Goal: Navigation & Orientation: Find specific page/section

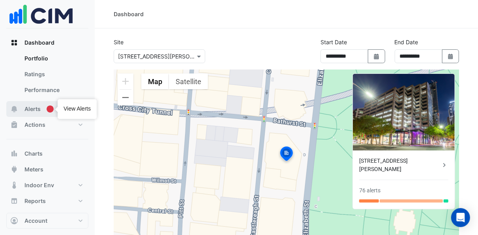
click at [50, 107] on div "Tooltip anchor" at bounding box center [50, 108] width 7 height 7
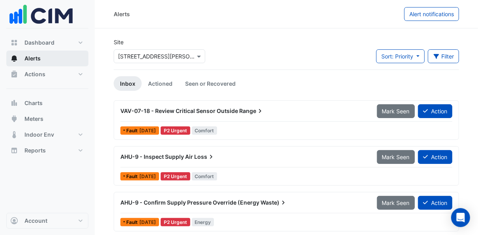
click at [41, 56] on button "Alerts" at bounding box center [47, 59] width 82 height 16
click at [41, 59] on span "Alerts" at bounding box center [32, 58] width 16 height 8
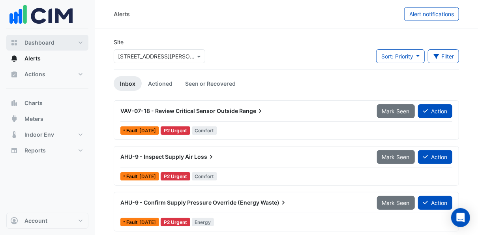
click at [34, 43] on span "Dashboard" at bounding box center [39, 43] width 30 height 8
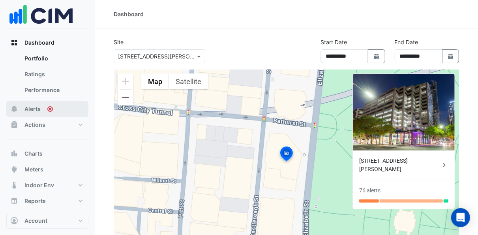
click at [41, 108] on button "Alerts" at bounding box center [47, 109] width 82 height 16
